Goal: Task Accomplishment & Management: Manage account settings

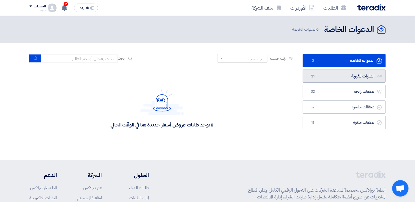
click at [344, 78] on link "الطلبات المقبولة الطلبات المقبولة 31" at bounding box center [344, 75] width 83 height 13
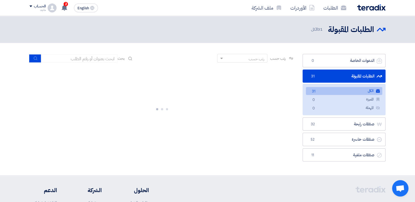
click at [344, 78] on link "الطلبات المقبولة الطلبات المقبولة 31" at bounding box center [344, 75] width 83 height 13
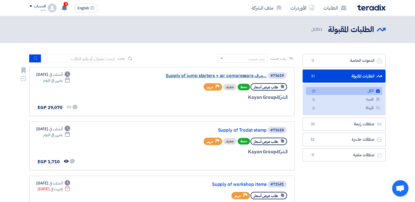
click at [191, 75] on link "Supply of jump starters + air compressors مرف..." at bounding box center [212, 75] width 109 height 5
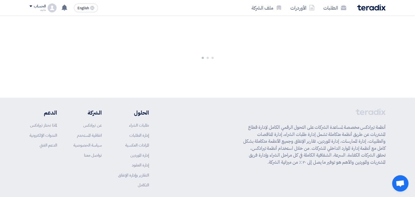
click at [191, 75] on div at bounding box center [207, 57] width 415 height 82
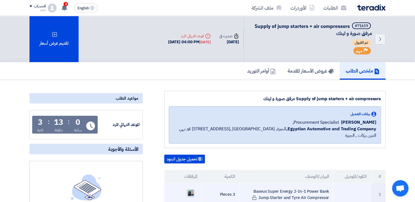
click at [190, 189] on img at bounding box center [191, 193] width 8 height 8
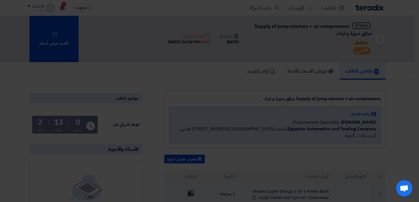
click at [190, 182] on div at bounding box center [209, 97] width 101 height 202
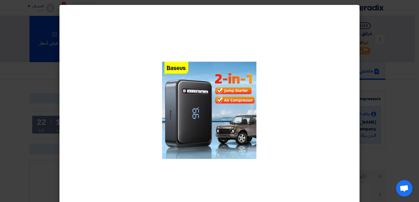
click at [402, 154] on modal-container at bounding box center [209, 101] width 419 height 202
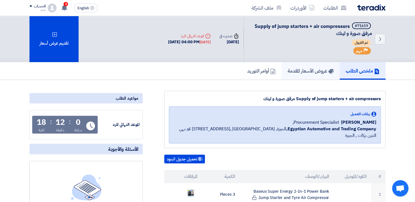
click at [313, 71] on h5 "عروض الأسعار المقدمة" at bounding box center [311, 70] width 46 height 6
